Goal: Obtain resource: Download file/media

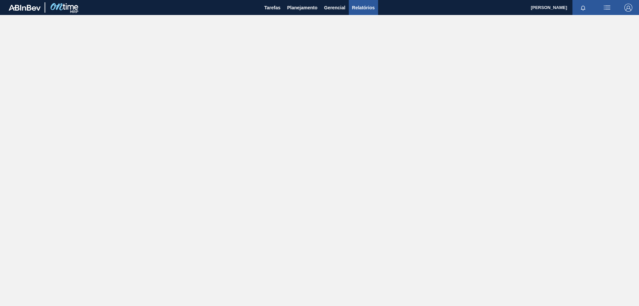
click at [360, 3] on button "Relatórios" at bounding box center [363, 7] width 29 height 15
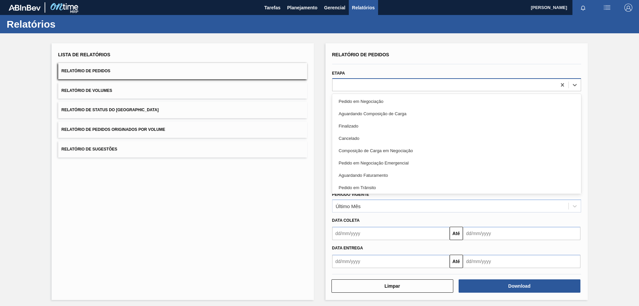
click at [358, 79] on div at bounding box center [456, 84] width 249 height 13
click at [460, 14] on div "Tarefas Planejamento Gerencial Relatórios" at bounding box center [319, 7] width 639 height 15
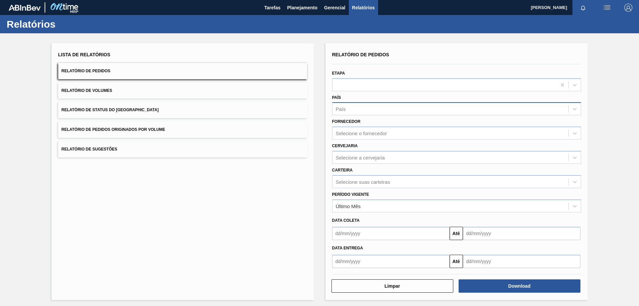
click at [386, 111] on div "País" at bounding box center [450, 109] width 236 height 10
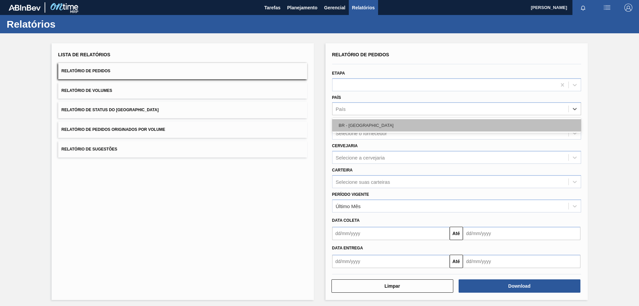
click at [366, 129] on div "BR - [GEOGRAPHIC_DATA]" at bounding box center [456, 125] width 249 height 12
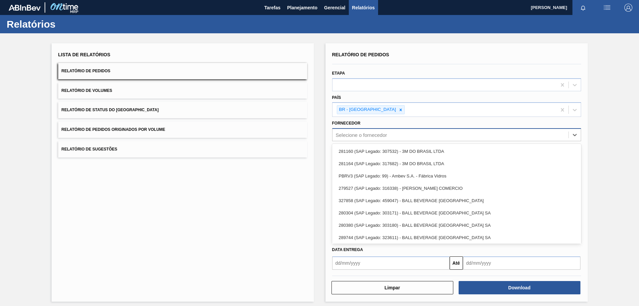
click at [371, 134] on div "Selecione o fornecedor" at bounding box center [361, 135] width 51 height 6
click at [619, 93] on div "Lista de Relatórios Relatório de Pedidos Relatório de Volumes Relatório de Stat…" at bounding box center [319, 171] width 639 height 276
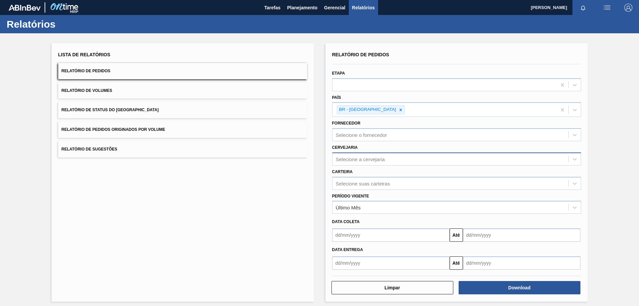
click at [393, 165] on div "Selecione a cervejaria" at bounding box center [456, 158] width 249 height 13
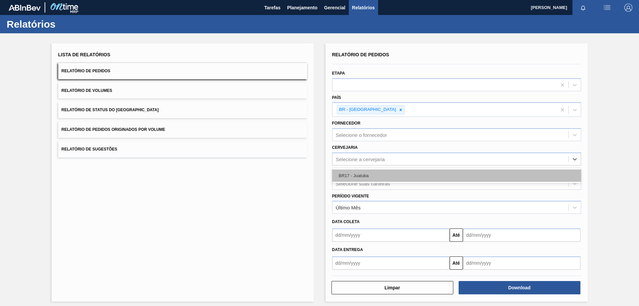
click at [380, 173] on div "BR17 - Juatuba" at bounding box center [456, 175] width 249 height 12
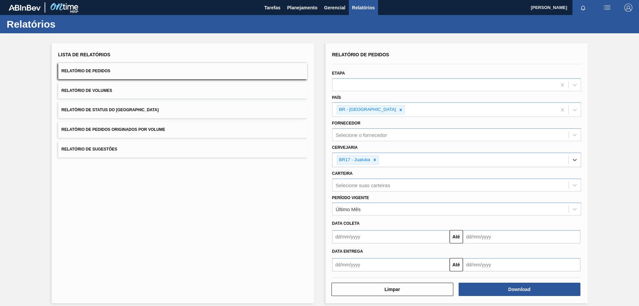
click at [363, 237] on input "text" at bounding box center [390, 236] width 117 height 13
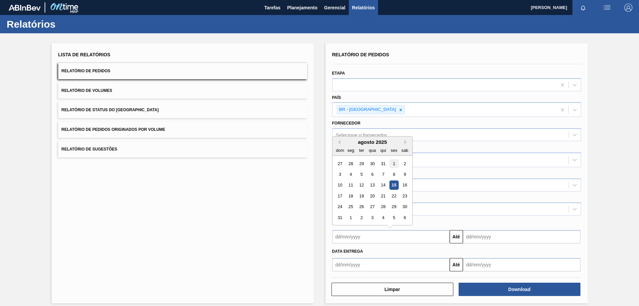
click at [393, 165] on div "1" at bounding box center [393, 163] width 9 height 9
type input "[DATE]"
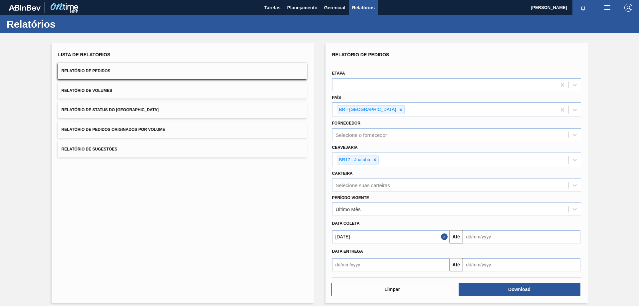
click at [479, 233] on input "text" at bounding box center [521, 236] width 117 height 13
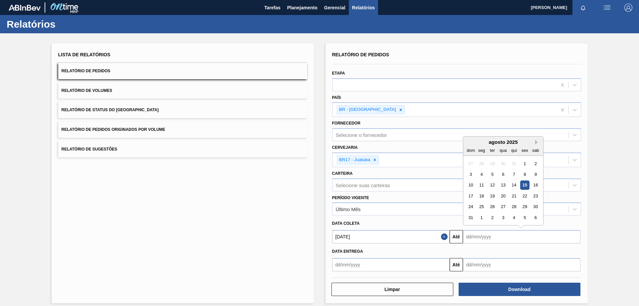
click at [535, 143] on button "Next Month" at bounding box center [537, 142] width 5 height 5
click at [469, 144] on button "Previous Month" at bounding box center [468, 142] width 5 height 5
click at [525, 204] on div "31" at bounding box center [524, 206] width 9 height 9
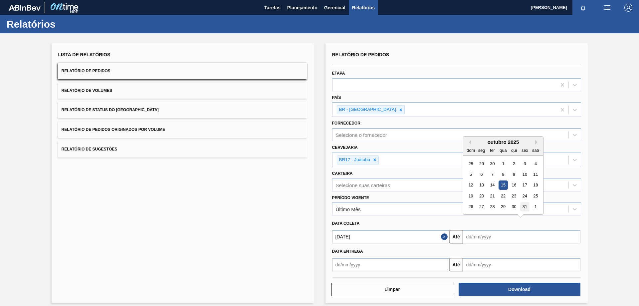
type input "[DATE]"
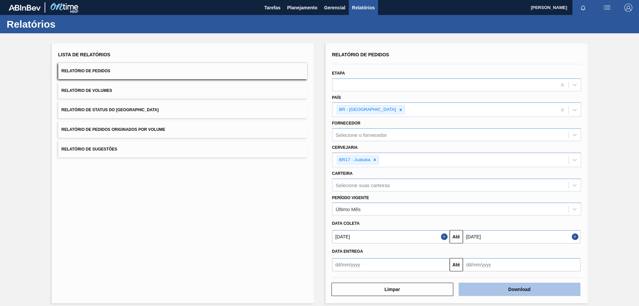
click at [502, 289] on button "Download" at bounding box center [519, 288] width 122 height 13
